Goal: Download file/media

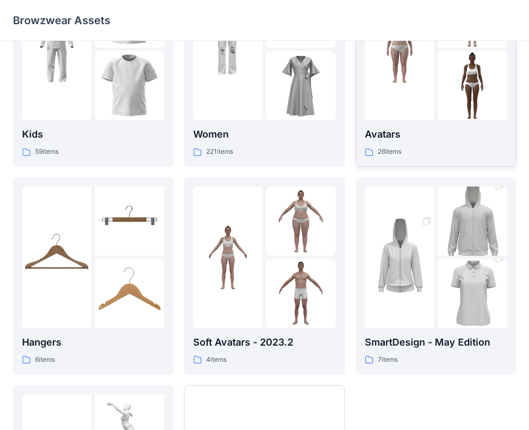
scroll to position [108, 0]
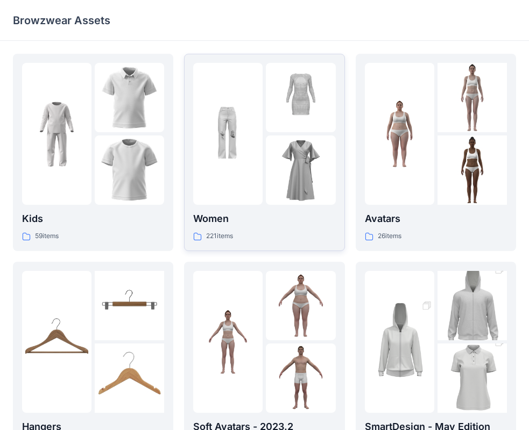
click at [284, 222] on p "Women" at bounding box center [264, 218] width 142 height 15
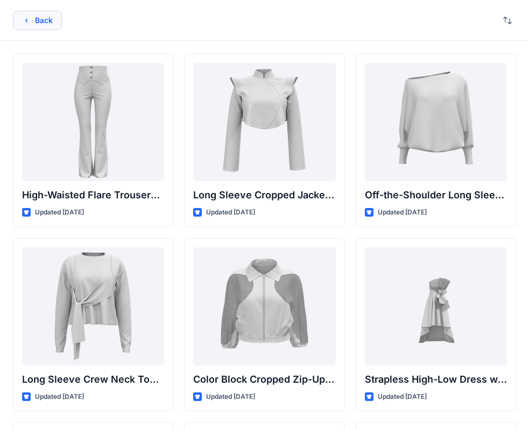
click at [25, 18] on icon "button" at bounding box center [26, 20] width 9 height 9
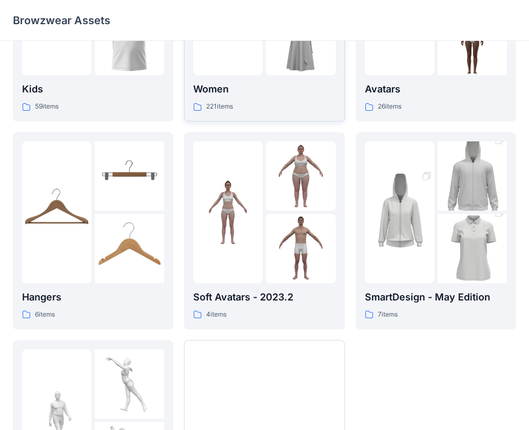
scroll to position [161, 0]
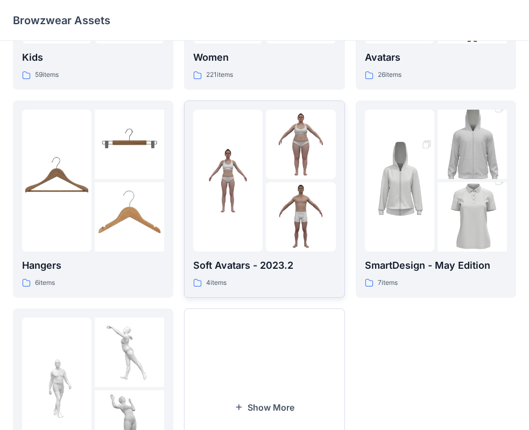
click at [224, 239] on div at bounding box center [227, 181] width 69 height 142
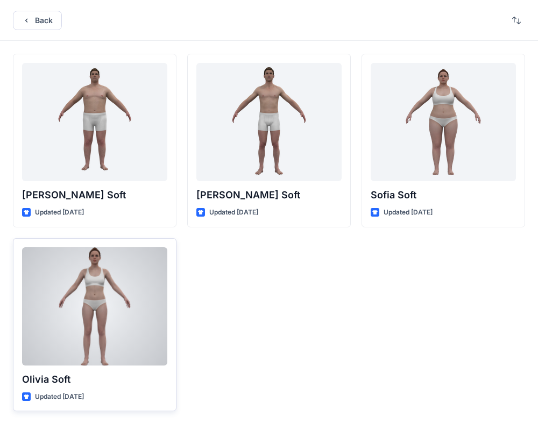
click at [112, 323] on div at bounding box center [94, 306] width 145 height 118
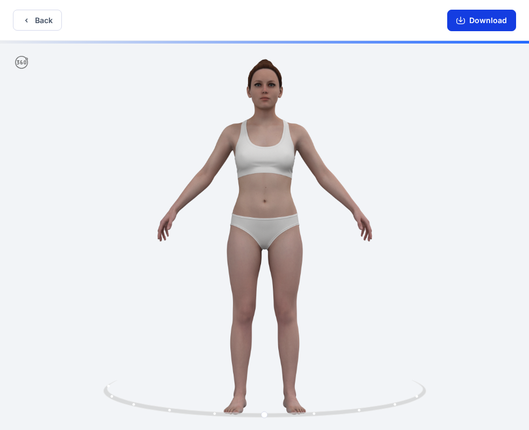
click at [496, 19] on button "Download" at bounding box center [481, 21] width 69 height 22
click at [491, 24] on button "Download" at bounding box center [481, 21] width 69 height 22
